Goal: Information Seeking & Learning: Learn about a topic

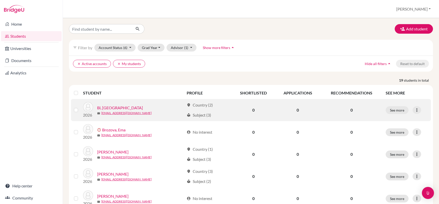
click at [110, 108] on link "Bi, [GEOGRAPHIC_DATA]" at bounding box center [120, 108] width 46 height 6
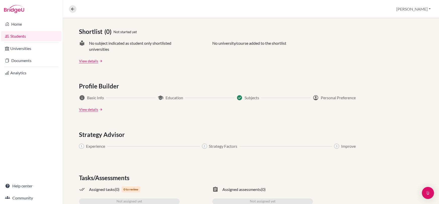
scroll to position [218, 0]
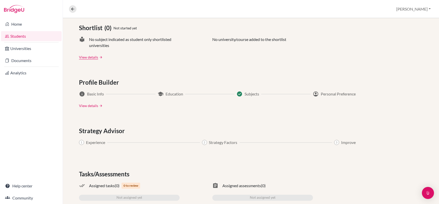
click at [90, 106] on link "View details" at bounding box center [88, 105] width 19 height 5
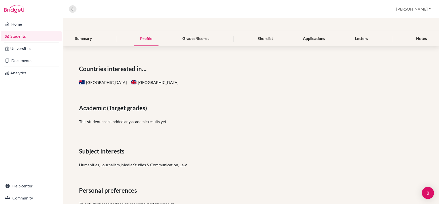
scroll to position [45, 0]
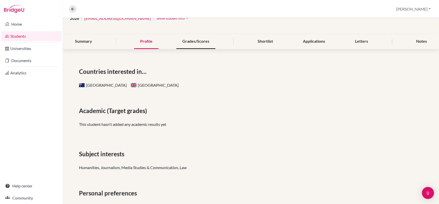
click at [198, 40] on div "Grades/Scores" at bounding box center [195, 41] width 39 height 15
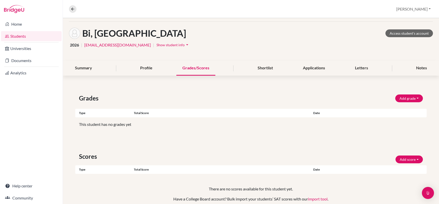
scroll to position [20, 0]
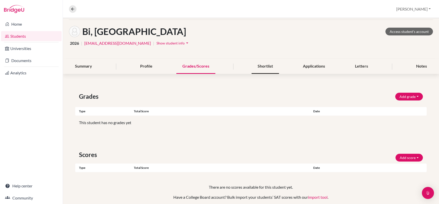
click at [264, 67] on div "Shortlist" at bounding box center [264, 66] width 27 height 15
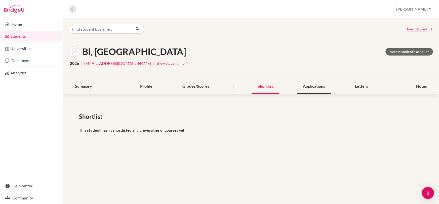
click at [315, 87] on div "Applications" at bounding box center [314, 86] width 34 height 15
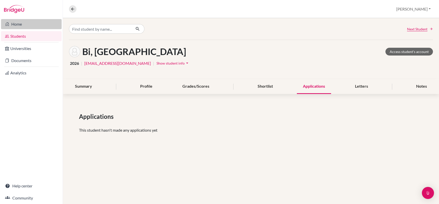
click at [28, 24] on link "Home" at bounding box center [31, 24] width 61 height 10
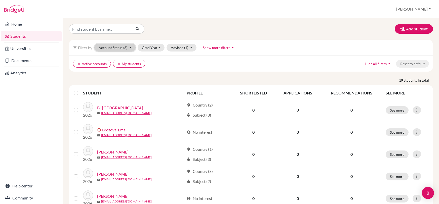
click at [131, 47] on button "Account Status (6)" at bounding box center [114, 48] width 41 height 8
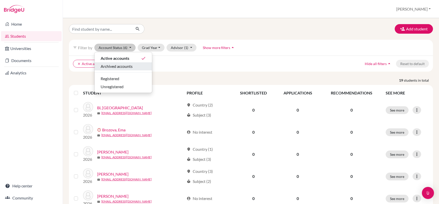
click at [116, 66] on span "Archived accounts" at bounding box center [117, 66] width 32 height 6
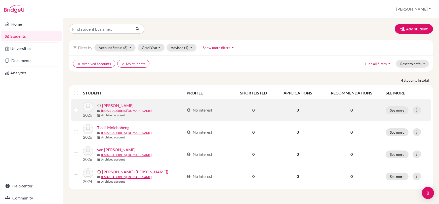
click at [106, 105] on link "Rusch, Jack" at bounding box center [117, 106] width 31 height 6
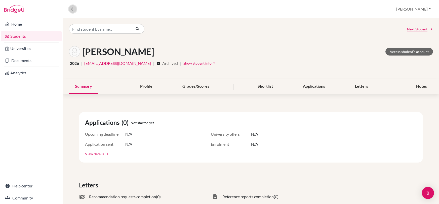
click at [71, 9] on icon at bounding box center [72, 9] width 5 height 5
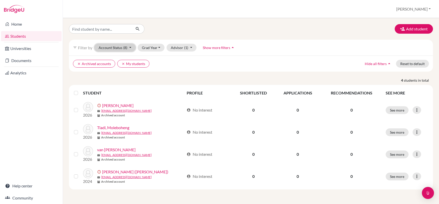
click at [128, 49] on button "Account Status (8)" at bounding box center [114, 48] width 41 height 8
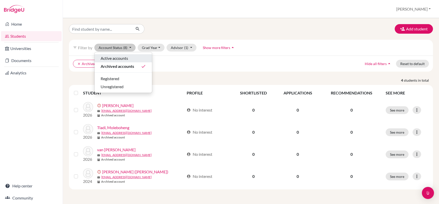
click at [131, 60] on div "Active accounts" at bounding box center [123, 58] width 45 height 6
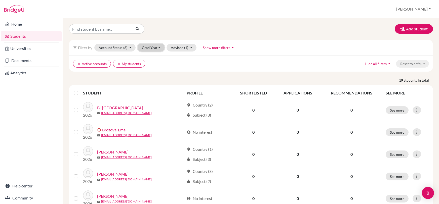
click at [149, 48] on button "Grad Year" at bounding box center [151, 48] width 27 height 8
click at [149, 76] on span "2025" at bounding box center [148, 74] width 9 height 6
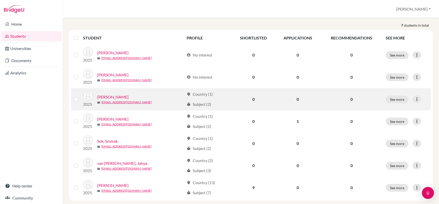
scroll to position [57, 0]
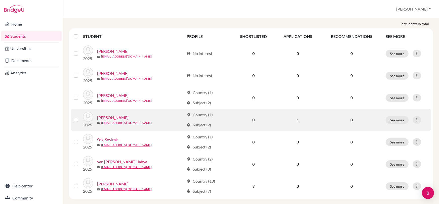
click at [111, 118] on link "[PERSON_NAME]" at bounding box center [112, 118] width 31 height 6
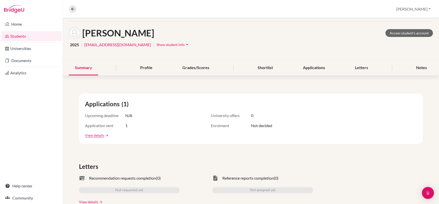
scroll to position [18, 0]
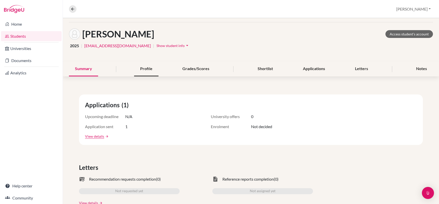
click at [146, 70] on div "Profile" at bounding box center [146, 69] width 24 height 15
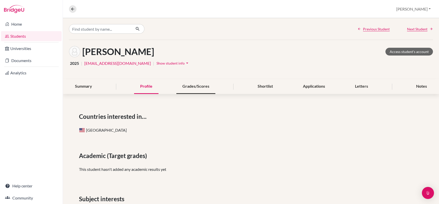
click at [199, 85] on div "Grades/Scores" at bounding box center [195, 86] width 39 height 15
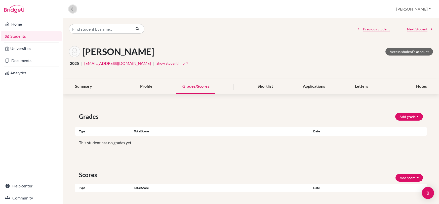
click at [72, 9] on icon at bounding box center [72, 9] width 5 height 5
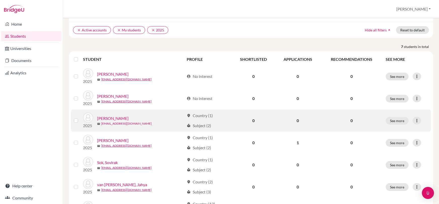
scroll to position [63, 0]
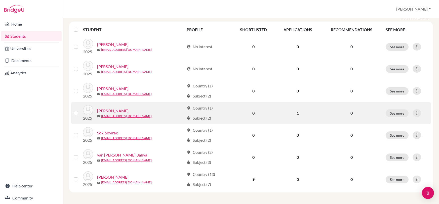
click at [117, 112] on link "[PERSON_NAME]" at bounding box center [112, 111] width 31 height 6
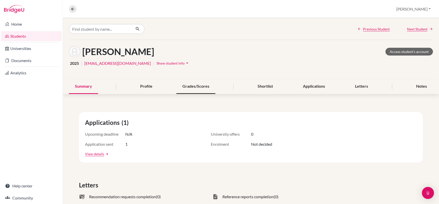
click at [191, 87] on div "Grades/Scores" at bounding box center [195, 86] width 39 height 15
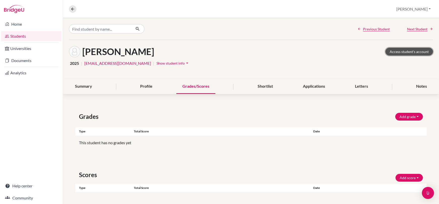
click at [404, 52] on link "Access student's account" at bounding box center [409, 52] width 48 height 8
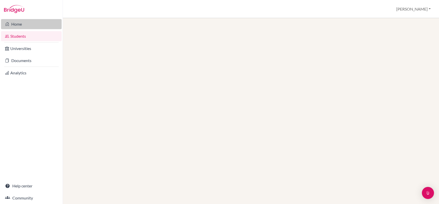
click at [17, 24] on link "Home" at bounding box center [31, 24] width 61 height 10
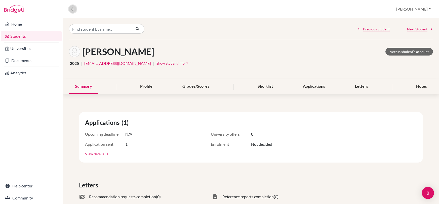
click at [73, 7] on icon at bounding box center [72, 9] width 5 height 5
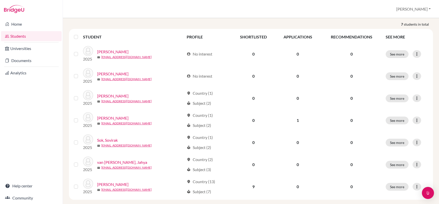
scroll to position [6, 0]
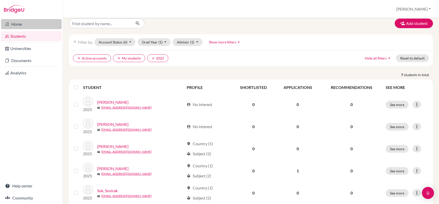
click at [25, 25] on link "Home" at bounding box center [31, 24] width 61 height 10
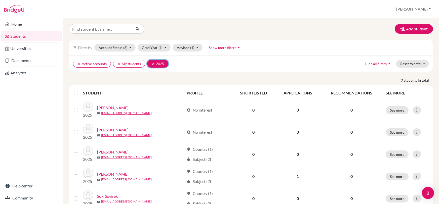
click at [153, 64] on icon "clear" at bounding box center [153, 64] width 4 height 4
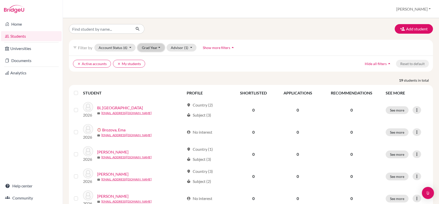
click at [147, 49] on button "Grad Year" at bounding box center [151, 48] width 27 height 8
click at [149, 68] on span "2026" at bounding box center [148, 66] width 9 height 6
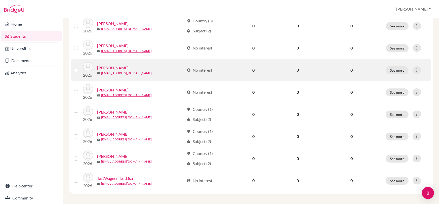
scroll to position [152, 0]
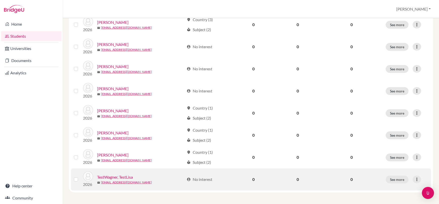
click at [112, 176] on link "TestWagner, TestLisa" at bounding box center [115, 177] width 36 height 6
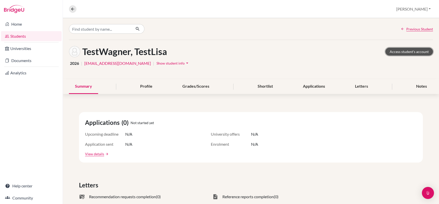
drag, startPoint x: 401, startPoint y: 53, endPoint x: 399, endPoint y: 51, distance: 2.7
click at [401, 53] on link "Access student's account" at bounding box center [409, 52] width 48 height 8
